Goal: Use online tool/utility: Utilize a website feature to perform a specific function

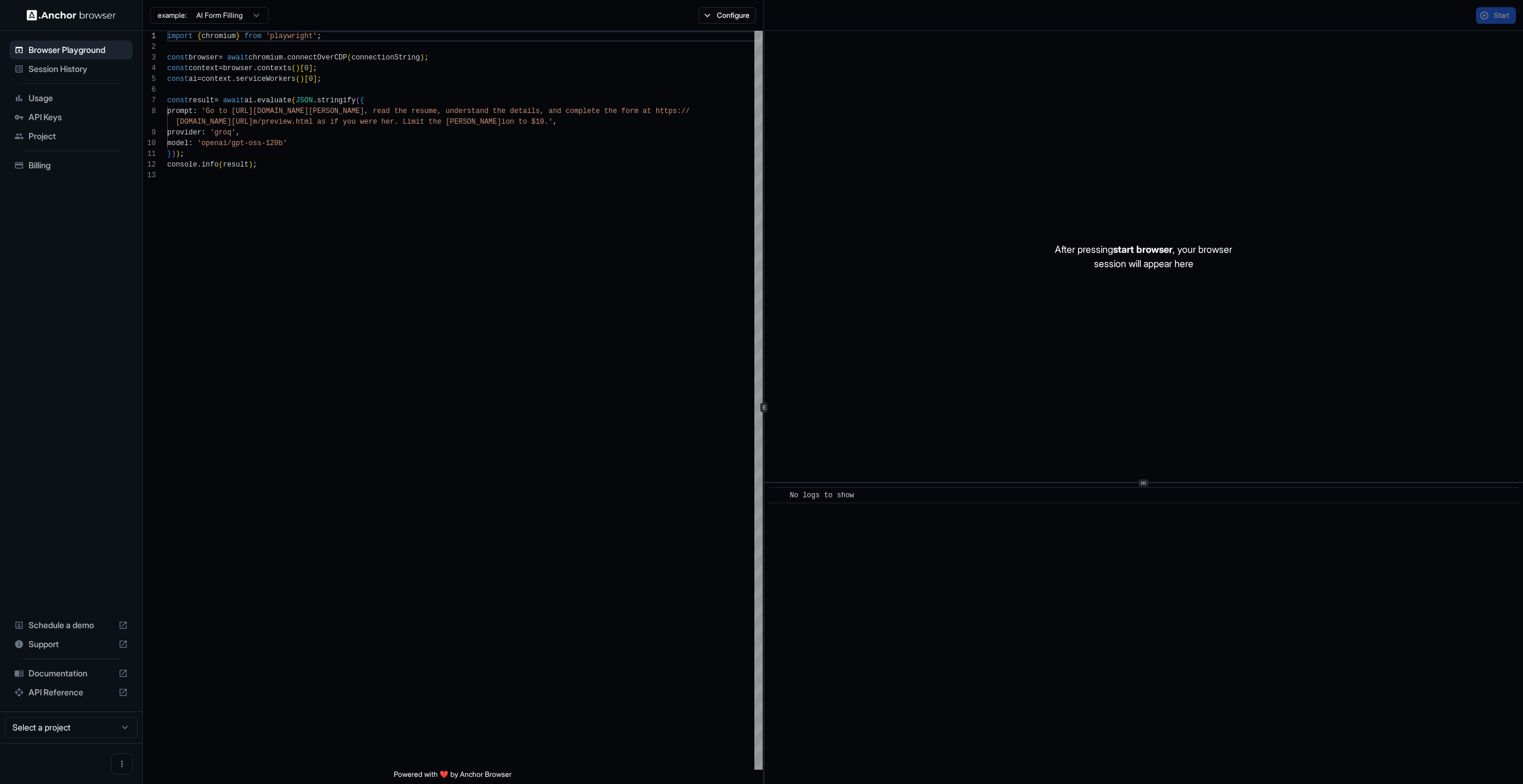
scroll to position [86, 0]
click at [1496, 16] on span "Start" at bounding box center [1502, 15] width 17 height 9
click at [1457, 53] on div at bounding box center [1143, 256] width 759 height 451
click at [1492, 21] on div "Loading..." at bounding box center [1496, 16] width 41 height 17
click at [678, 17] on div "example: AI Form Filling Configure" at bounding box center [454, 15] width 621 height 31
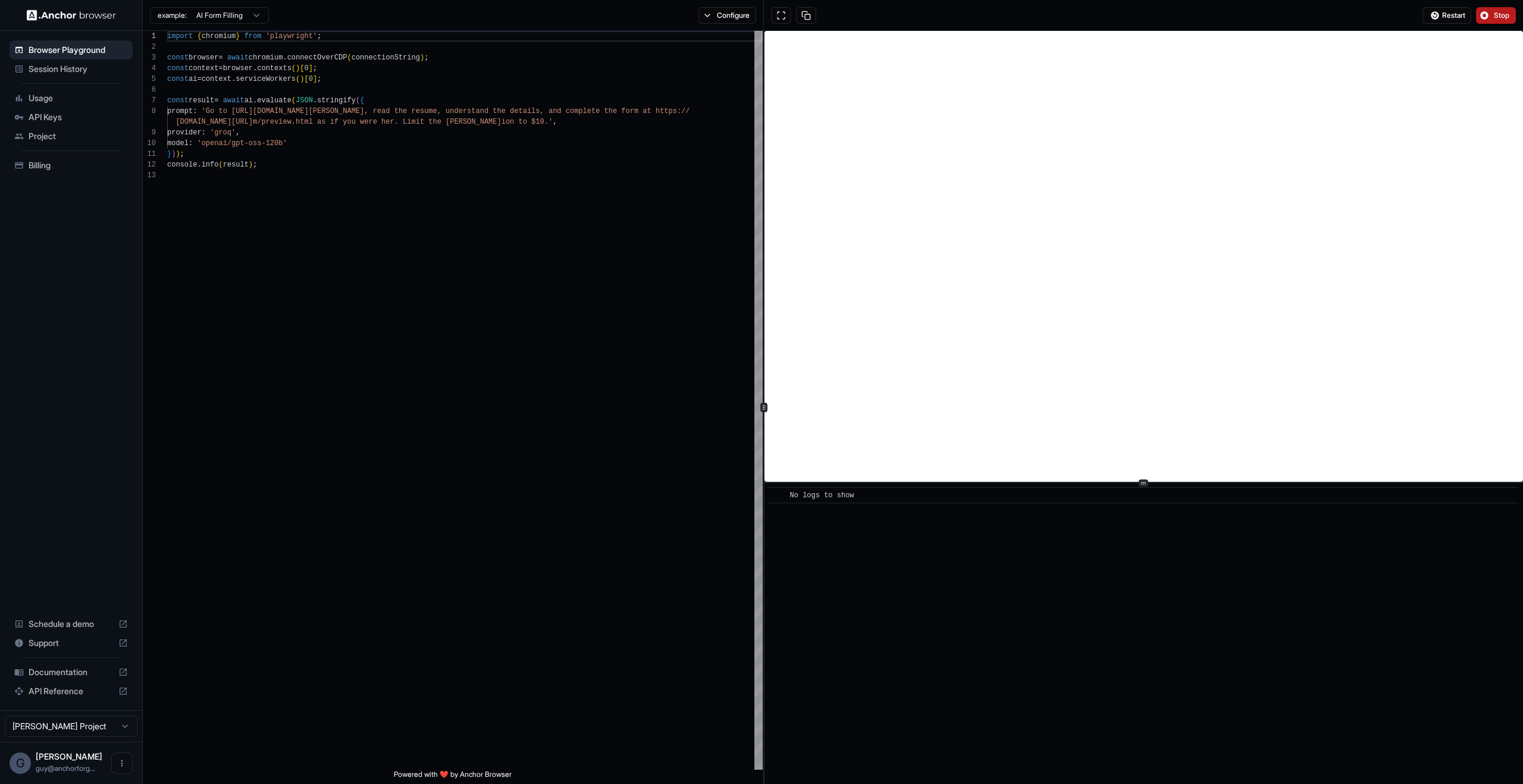
click at [739, 28] on div "example: AI Form Filling Configure" at bounding box center [454, 15] width 621 height 31
click at [736, 24] on div "example: AI Form Filling Configure" at bounding box center [454, 15] width 621 height 31
click at [727, 22] on button "Configure" at bounding box center [727, 16] width 57 height 17
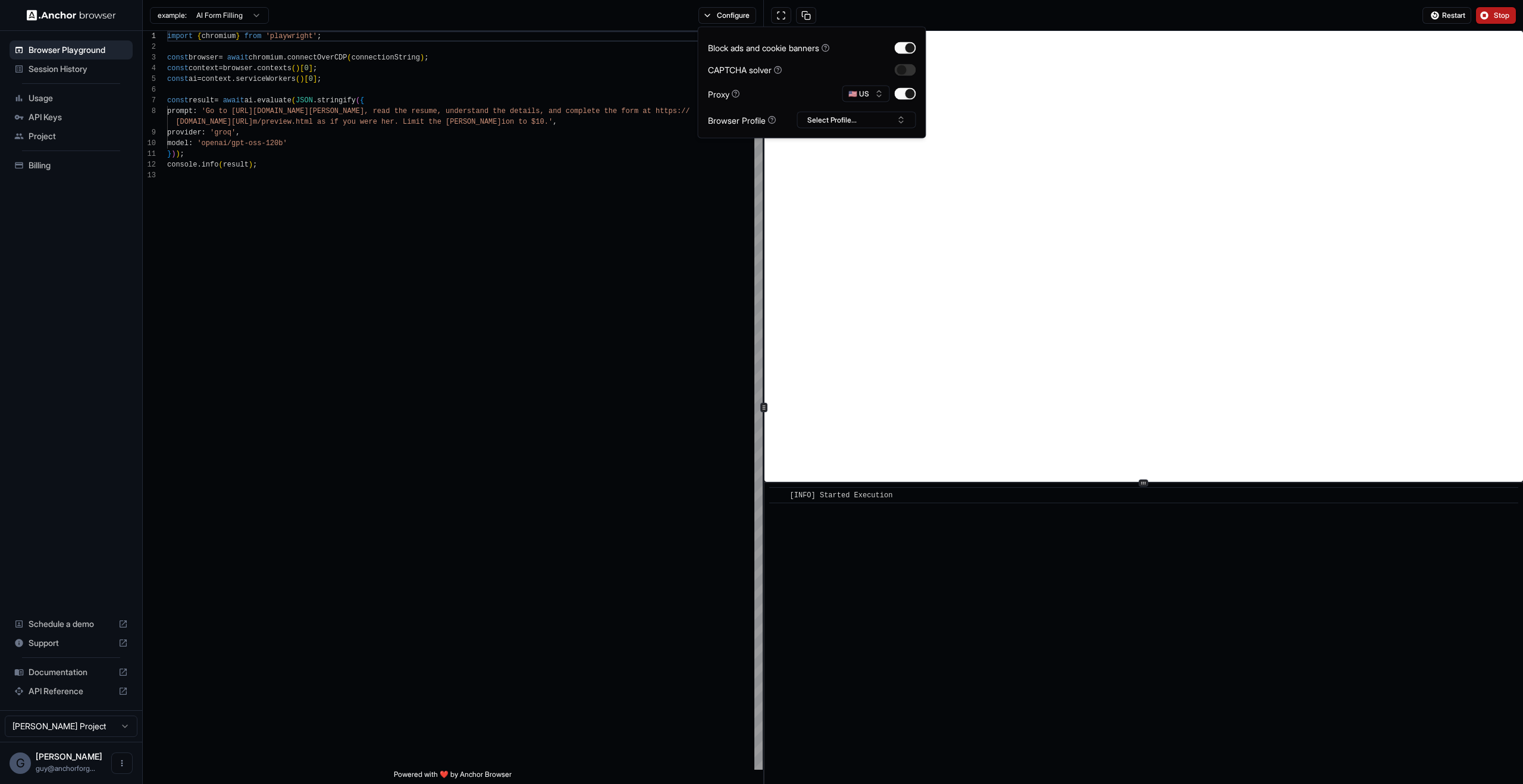
click at [915, 76] on div "Block ads and cookie banners CAPTCHA solver Proxy 🇺🇸 US Browser Profile Select …" at bounding box center [812, 82] width 209 height 91
click at [909, 70] on button "button" at bounding box center [906, 70] width 22 height 12
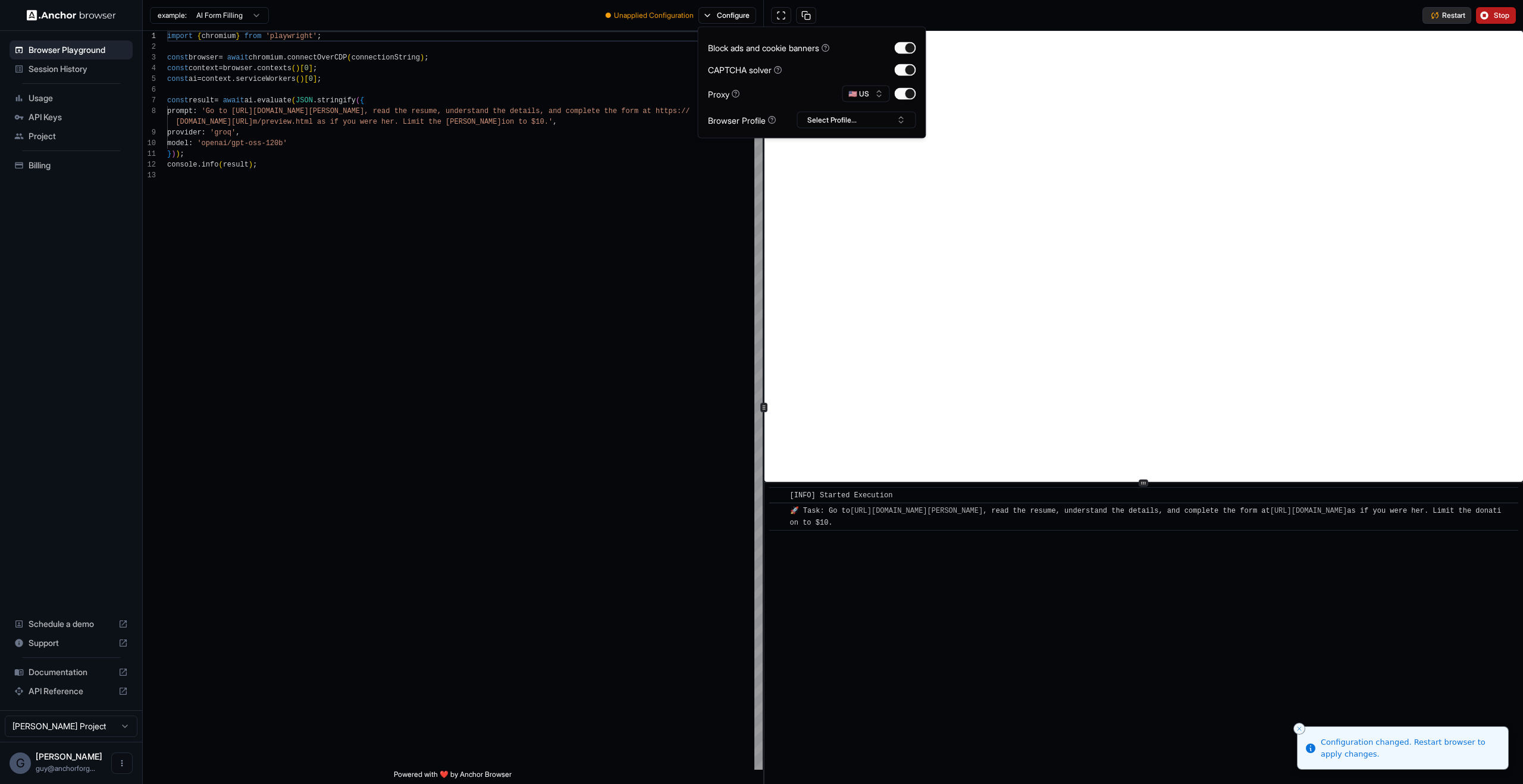
click at [1462, 9] on button "Restart" at bounding box center [1447, 16] width 49 height 17
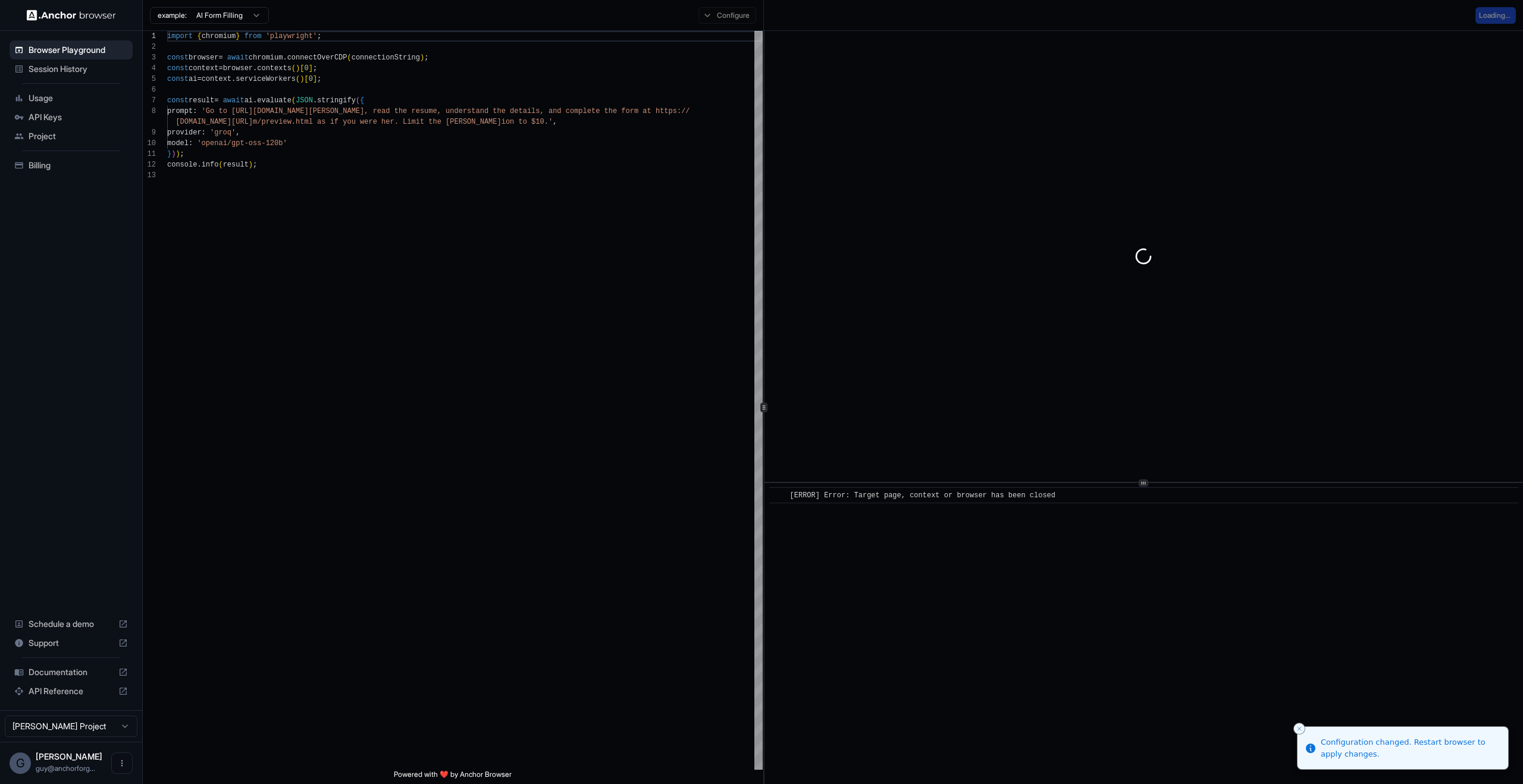
click at [1060, 645] on div "​ [ERROR] Error: Target page, context or browser has been closed" at bounding box center [1143, 633] width 759 height 301
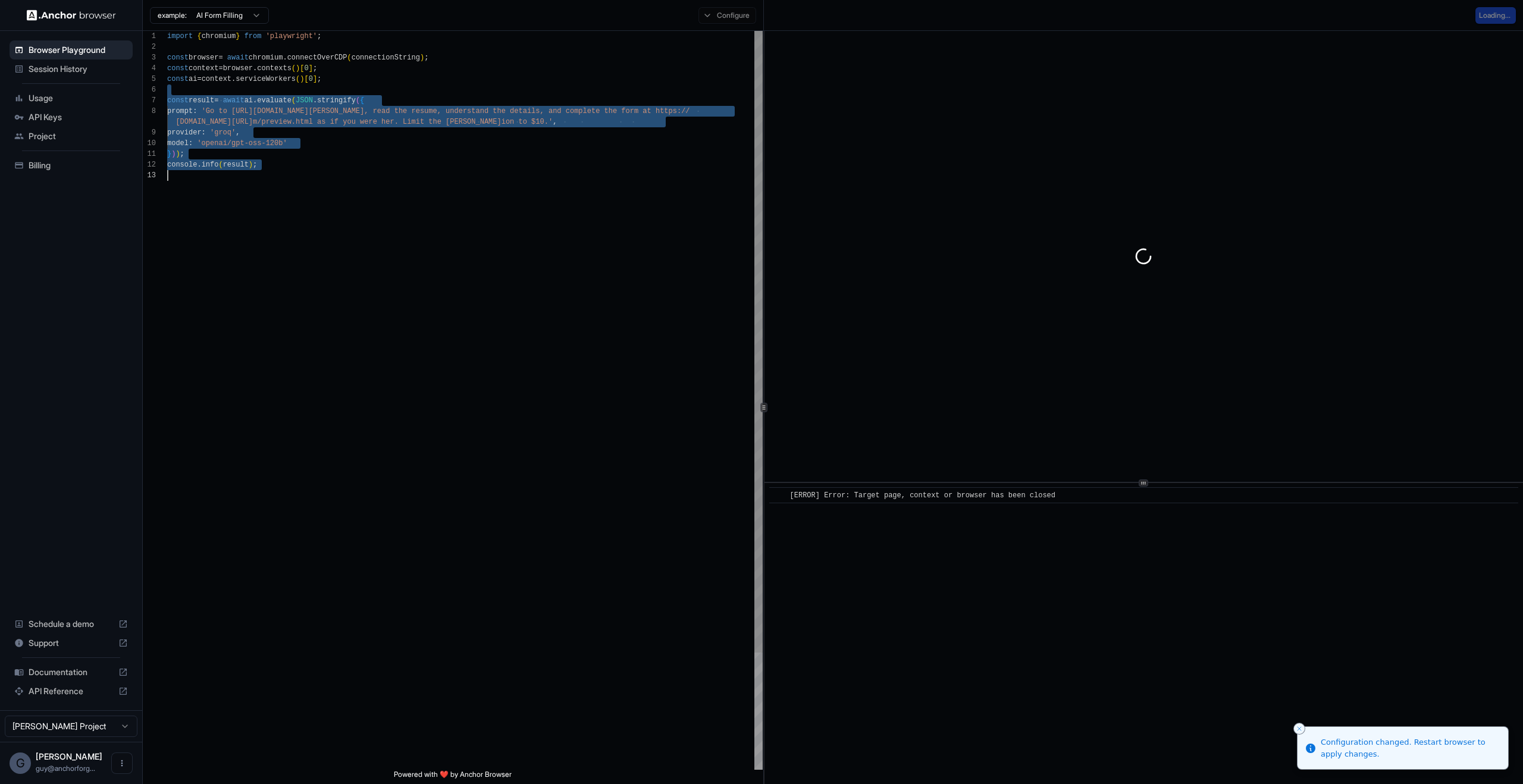
drag, startPoint x: 500, startPoint y: 89, endPoint x: 743, endPoint y: 422, distance: 412.2
click at [730, 408] on div "import { chromium } from 'playwright' ; const browser = await chromium . connec…" at bounding box center [464, 469] width 596 height 878
type textarea "**********"
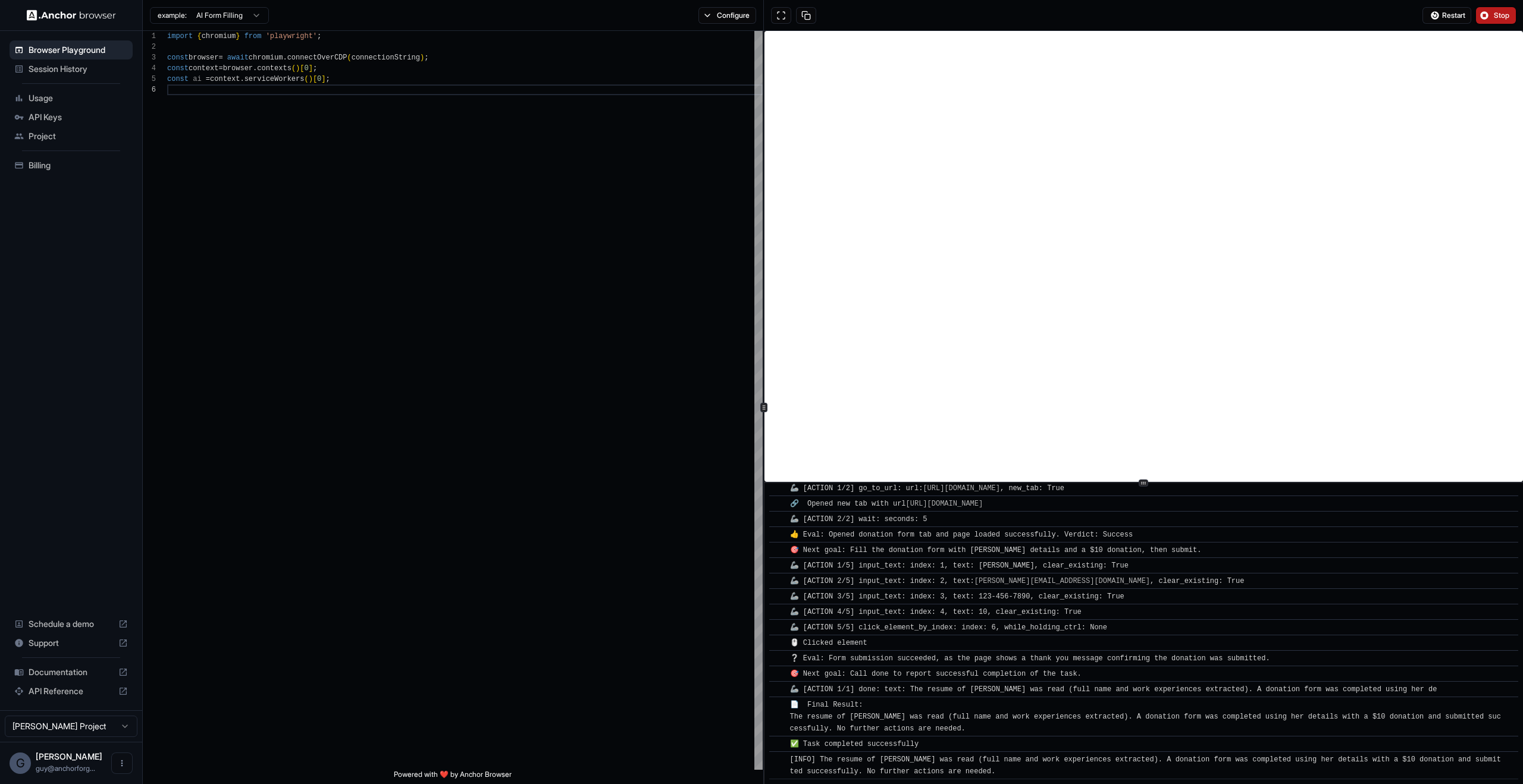
scroll to position [437, 0]
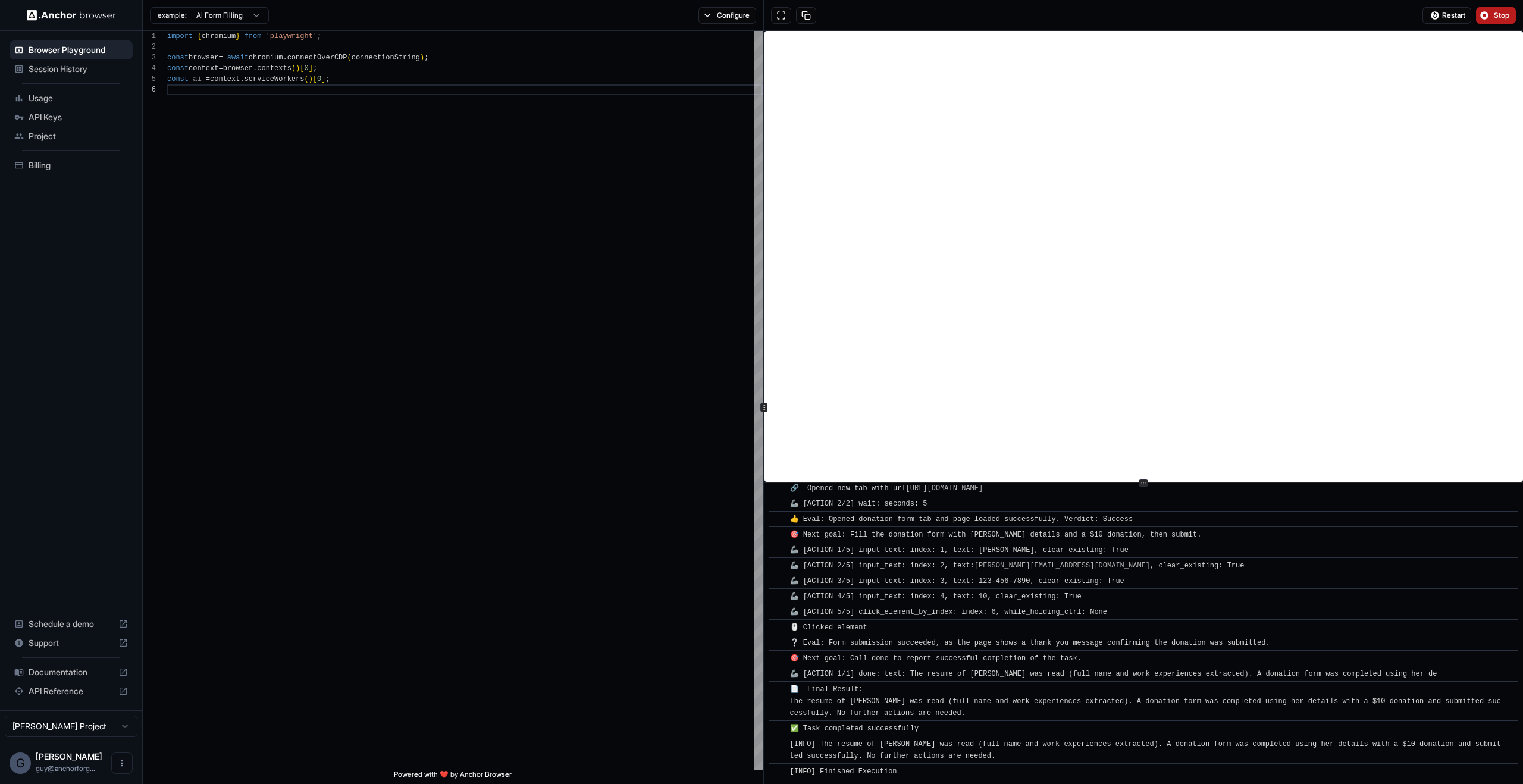
click at [1474, 12] on div "Restart Stop" at bounding box center [1469, 16] width 93 height 17
click at [1479, 13] on button "Stop" at bounding box center [1496, 16] width 40 height 17
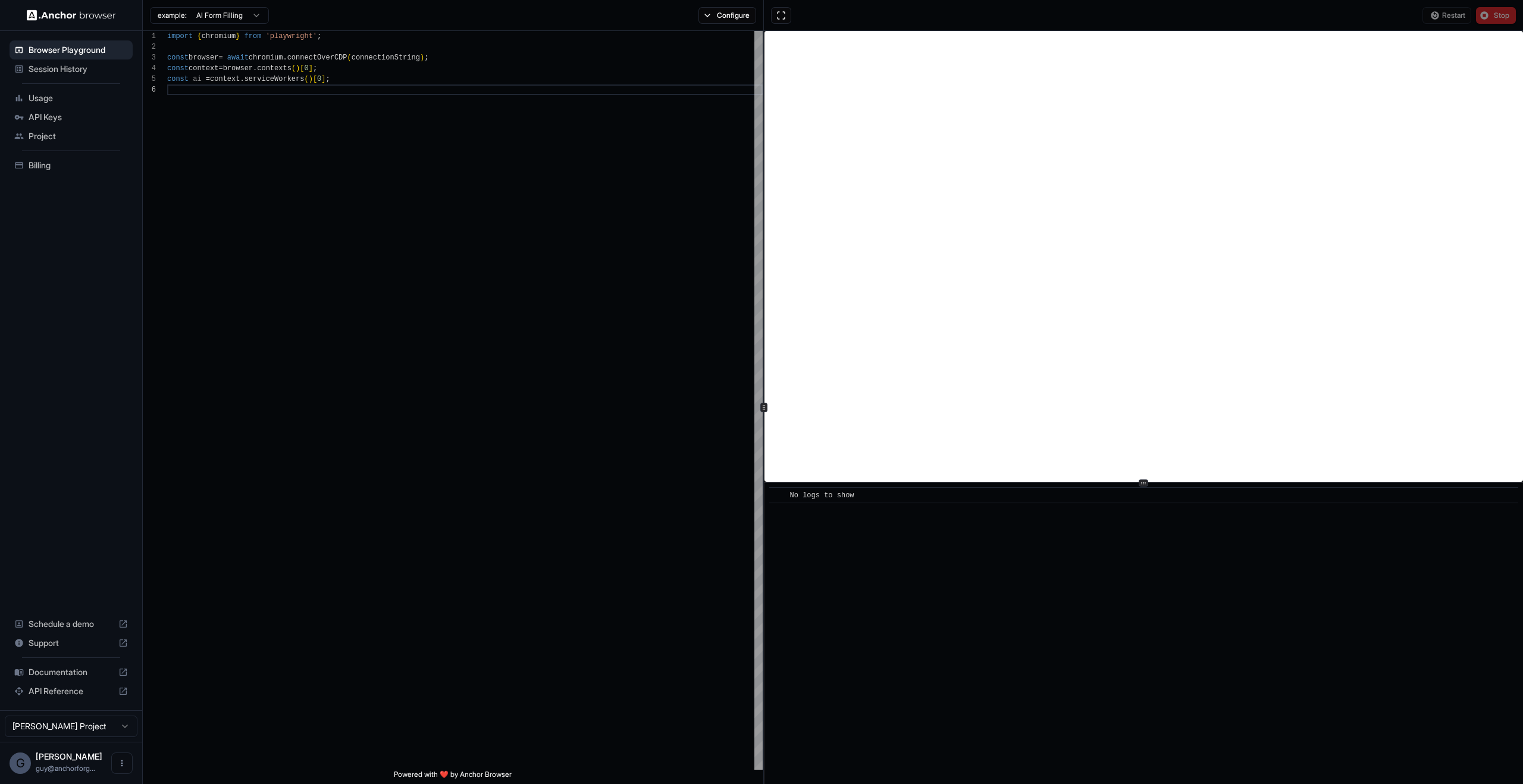
scroll to position [0, 0]
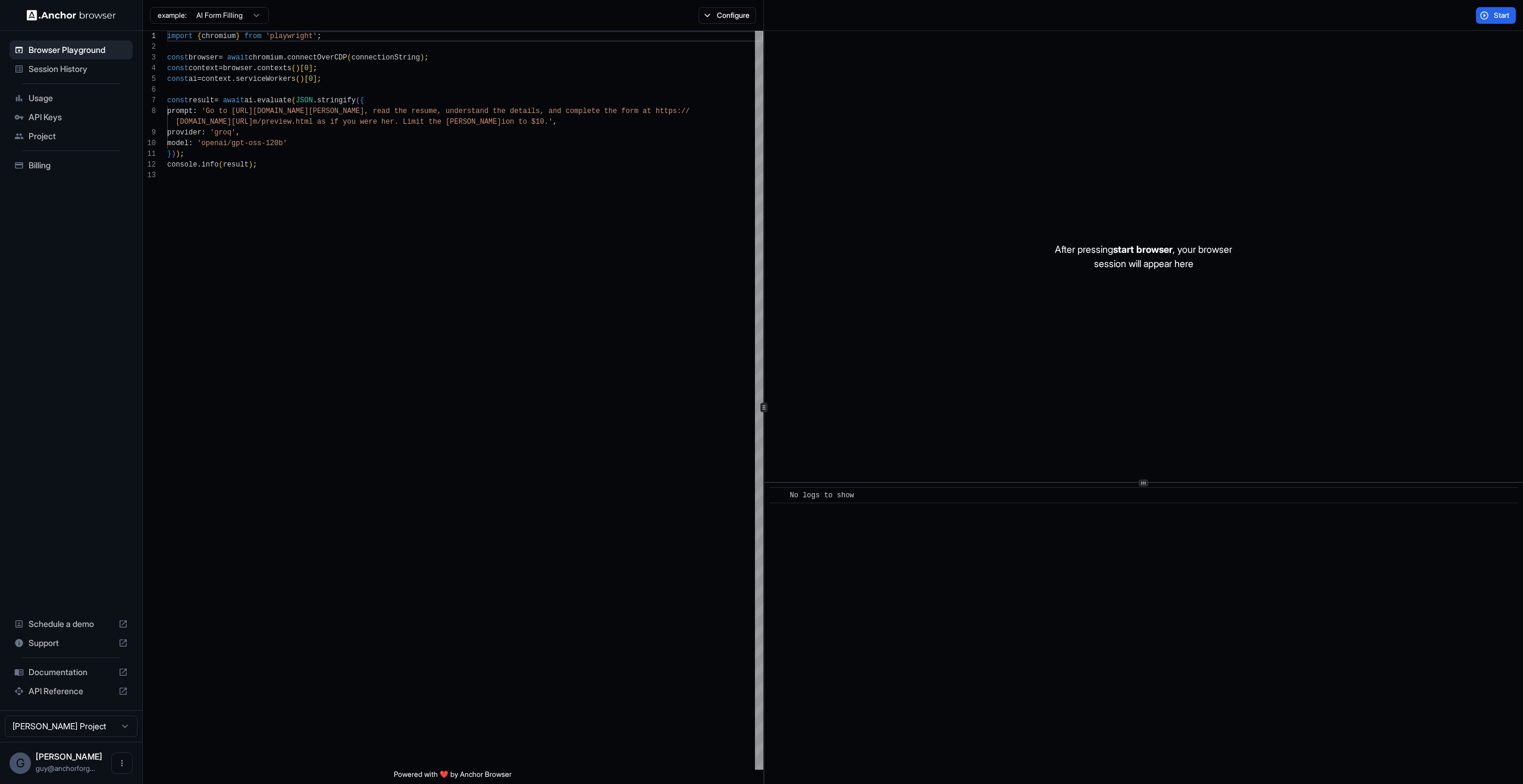
scroll to position [86, 0]
click at [667, 220] on div "import { chromium } from 'playwright' ; const browser = await chromium . connec…" at bounding box center [464, 469] width 596 height 878
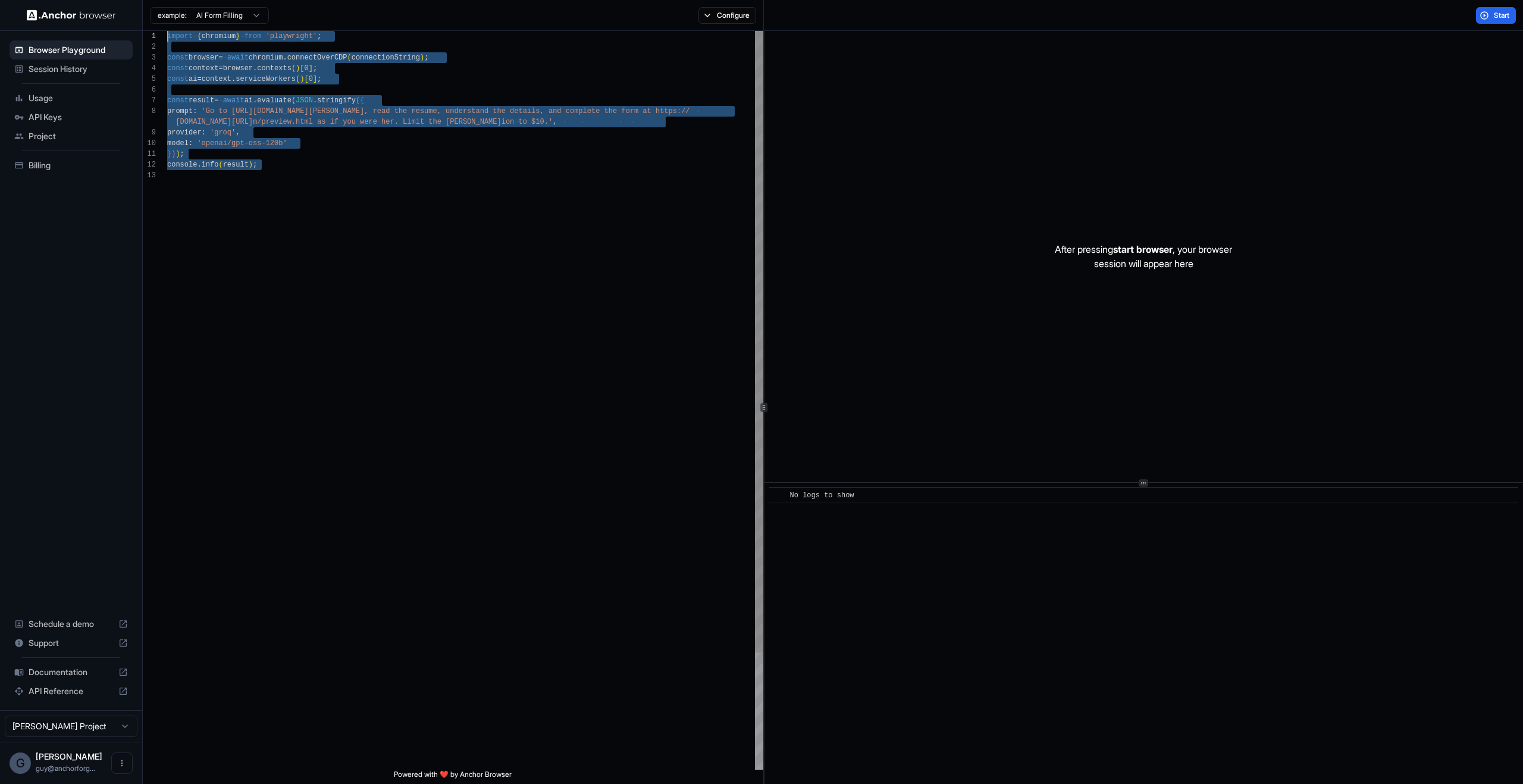
drag, startPoint x: 554, startPoint y: 421, endPoint x: 0, endPoint y: -72, distance: 741.6
click at [167, 31] on div "import { chromium } from 'playwright' ; const browser = await chromium . connec…" at bounding box center [464, 469] width 596 height 878
type textarea "**********"
click at [430, 389] on div "import { chromium } from 'playwright' ; const browser = await chromium . connec…" at bounding box center [464, 469] width 596 height 878
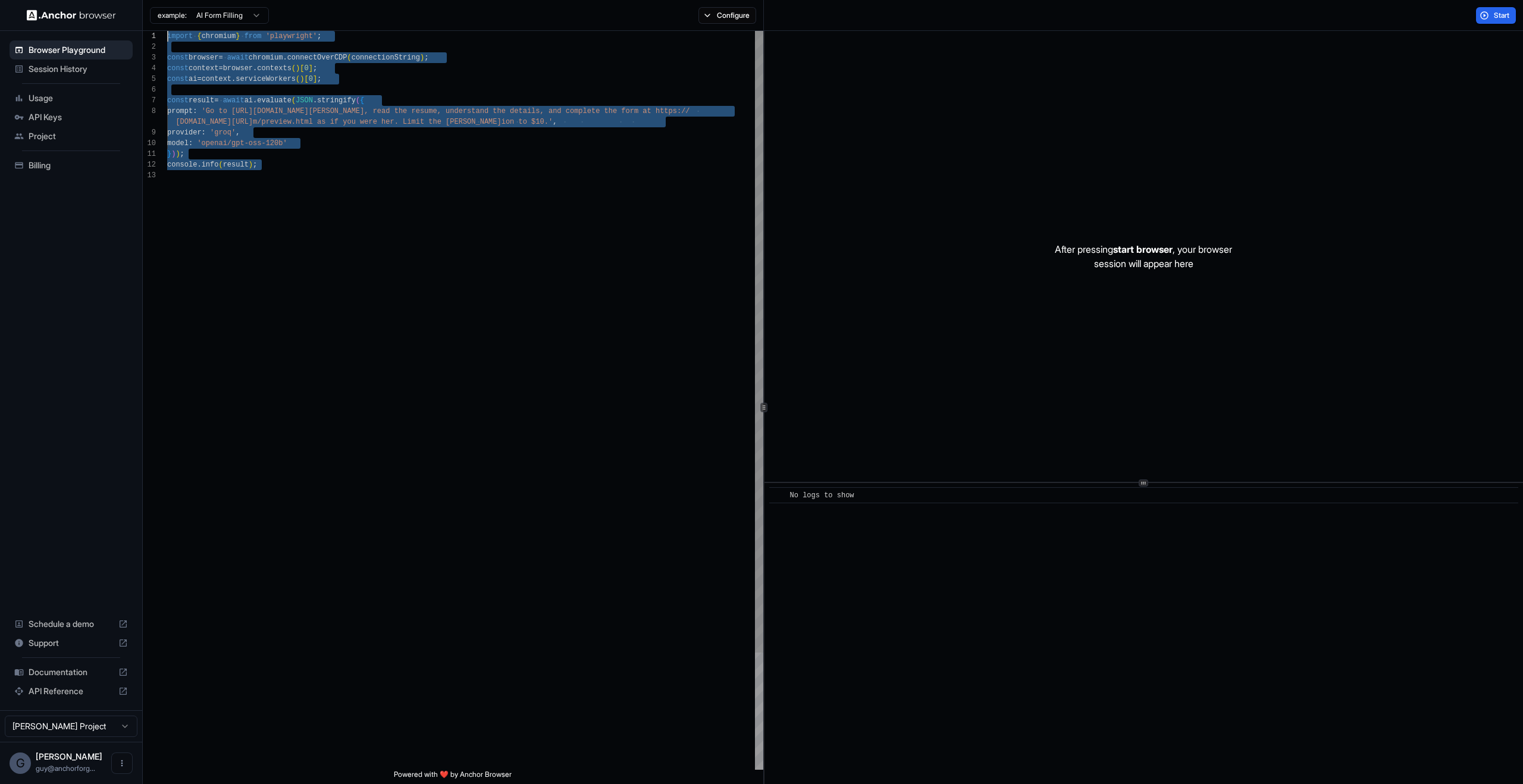
scroll to position [32, 0]
